Goal: Find contact information: Find contact information

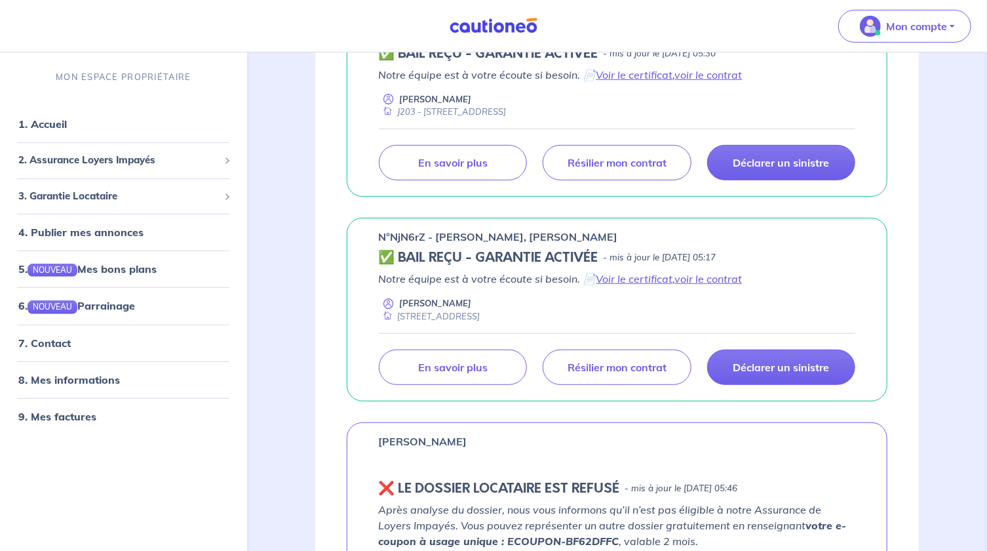
scroll to position [298, 0]
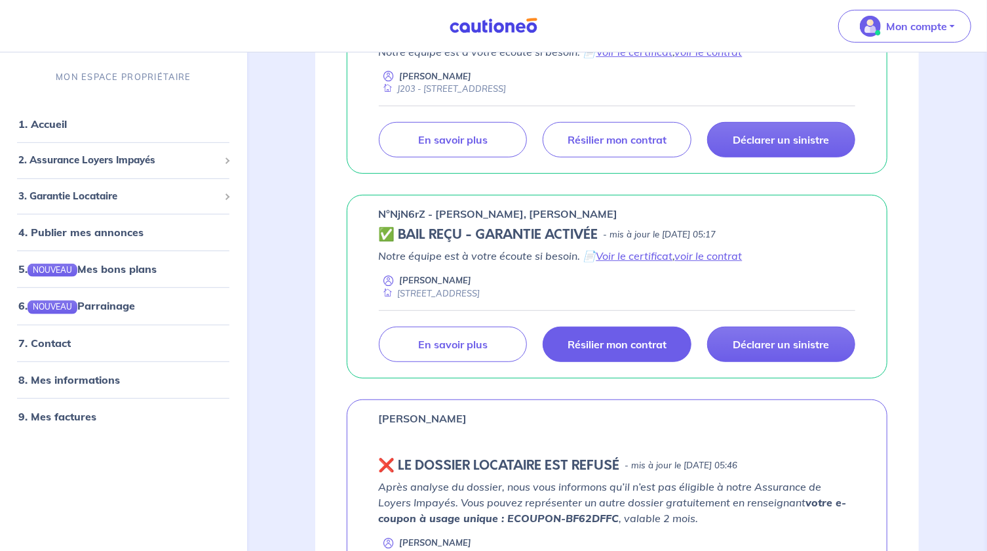
click at [608, 347] on p "Résilier mon contrat" at bounding box center [617, 344] width 99 height 13
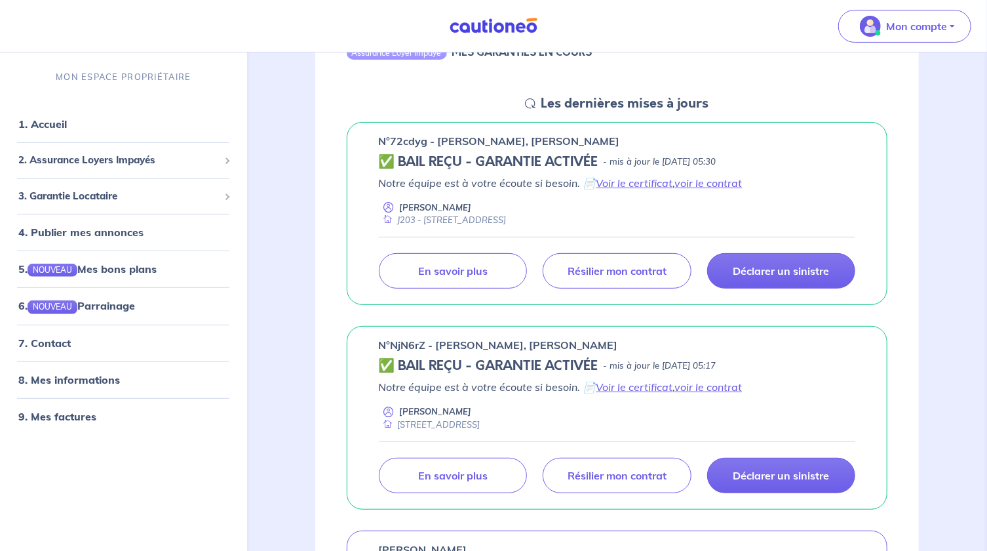
scroll to position [0, 0]
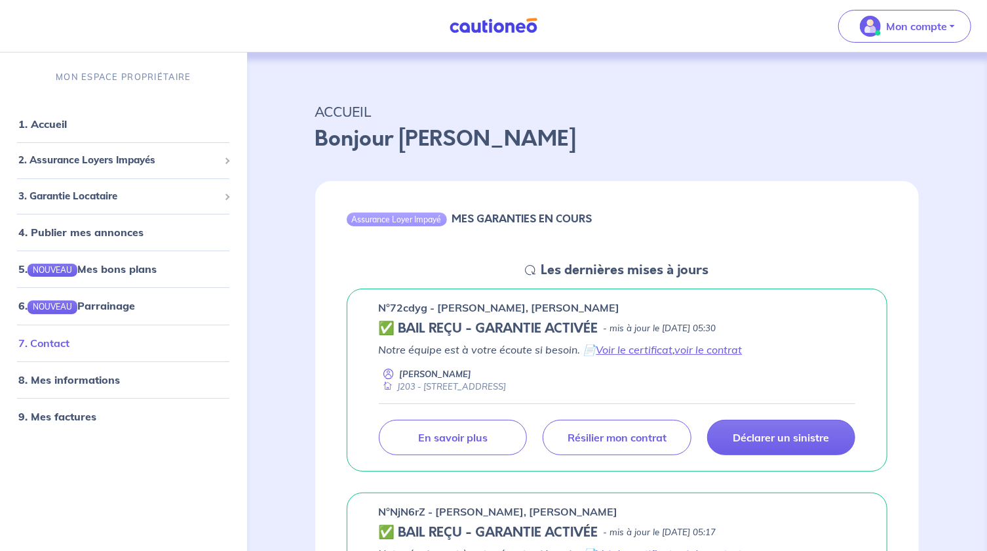
click at [64, 349] on link "7. Contact" at bounding box center [43, 342] width 51 height 13
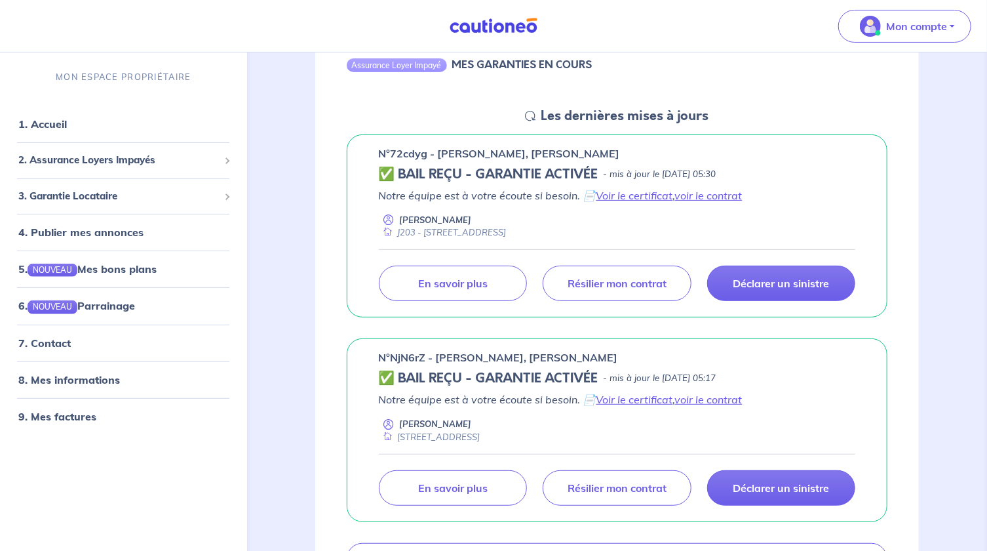
scroll to position [178, 0]
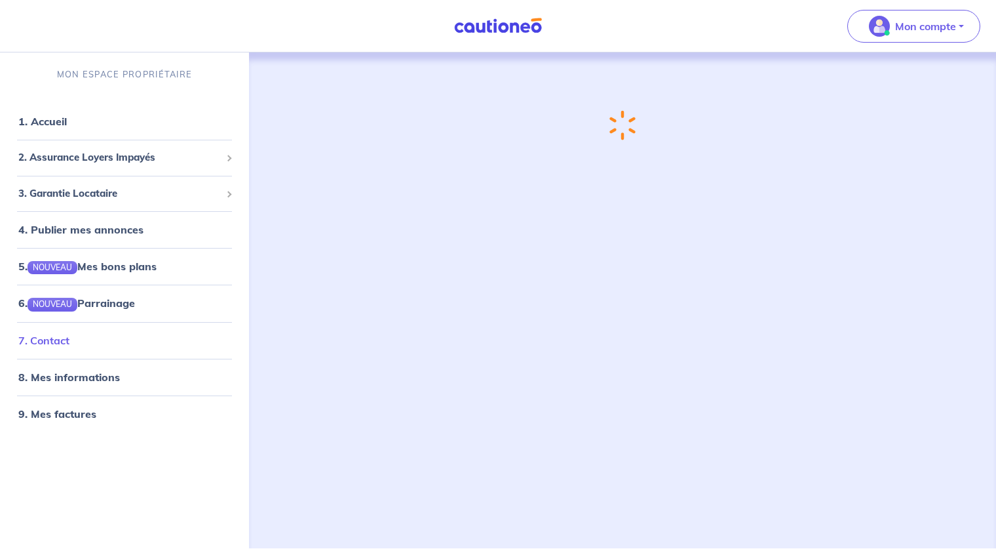
click at [39, 340] on link "7. Contact" at bounding box center [43, 340] width 51 height 13
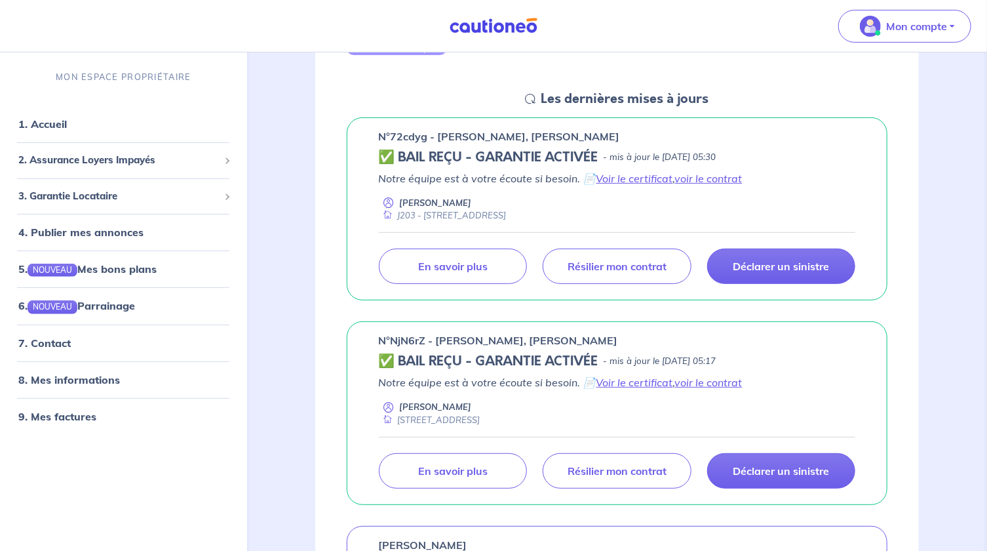
scroll to position [238, 0]
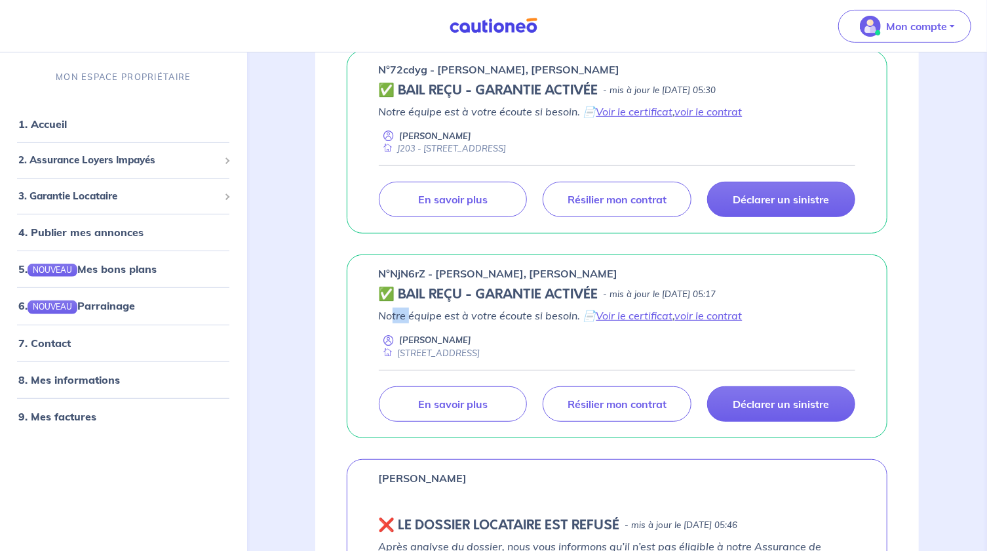
drag, startPoint x: 393, startPoint y: 315, endPoint x: 412, endPoint y: 314, distance: 19.1
click at [412, 314] on p "Notre équipe est à votre écoute si besoin. 📄 Voir le certificat , voir le contr…" at bounding box center [617, 315] width 477 height 16
